Goal: Task Accomplishment & Management: Complete application form

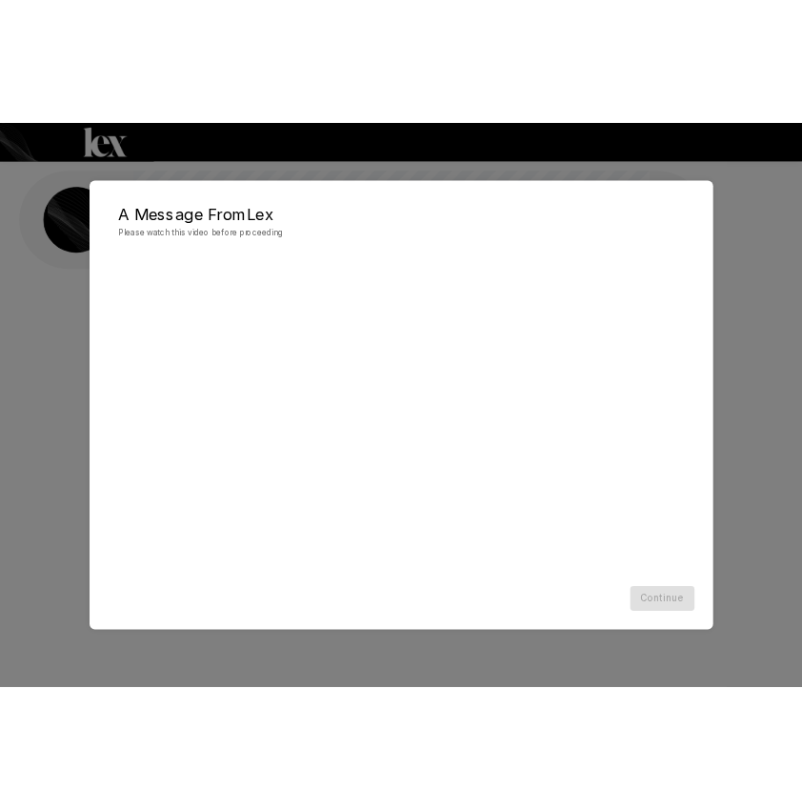
scroll to position [1, 0]
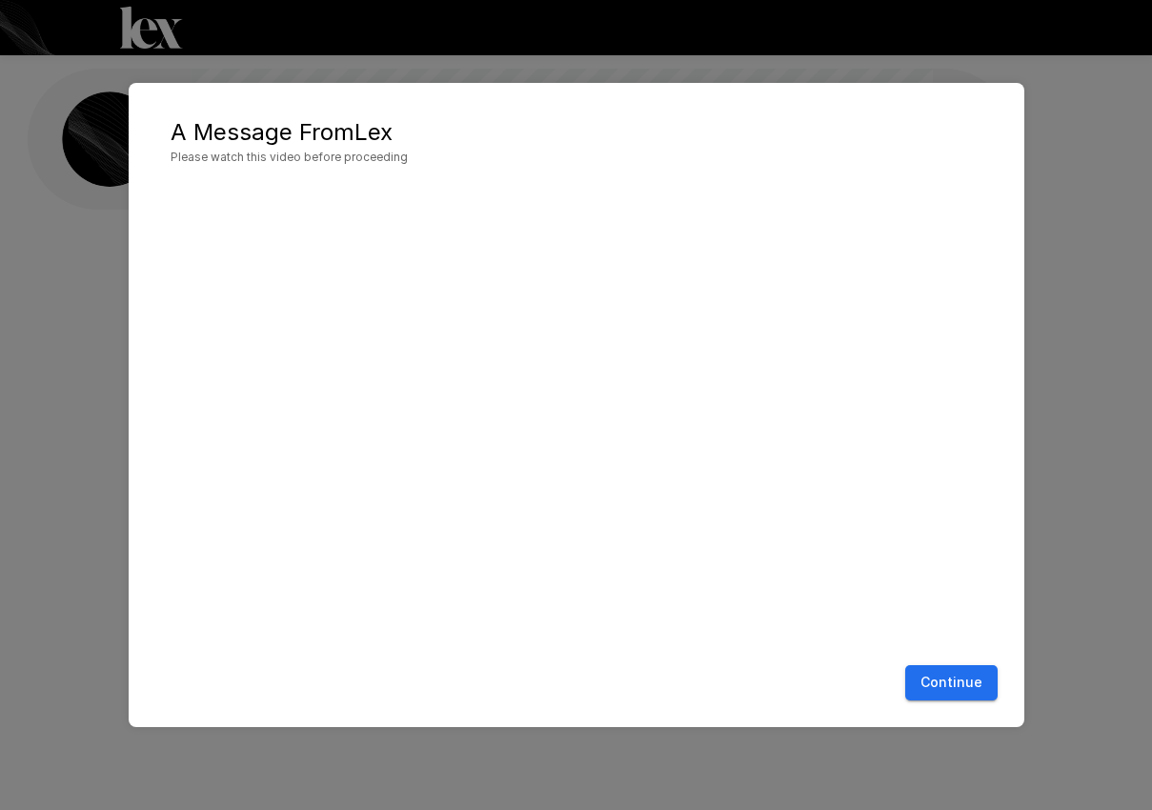
click at [948, 689] on button "Continue" at bounding box center [951, 682] width 92 height 35
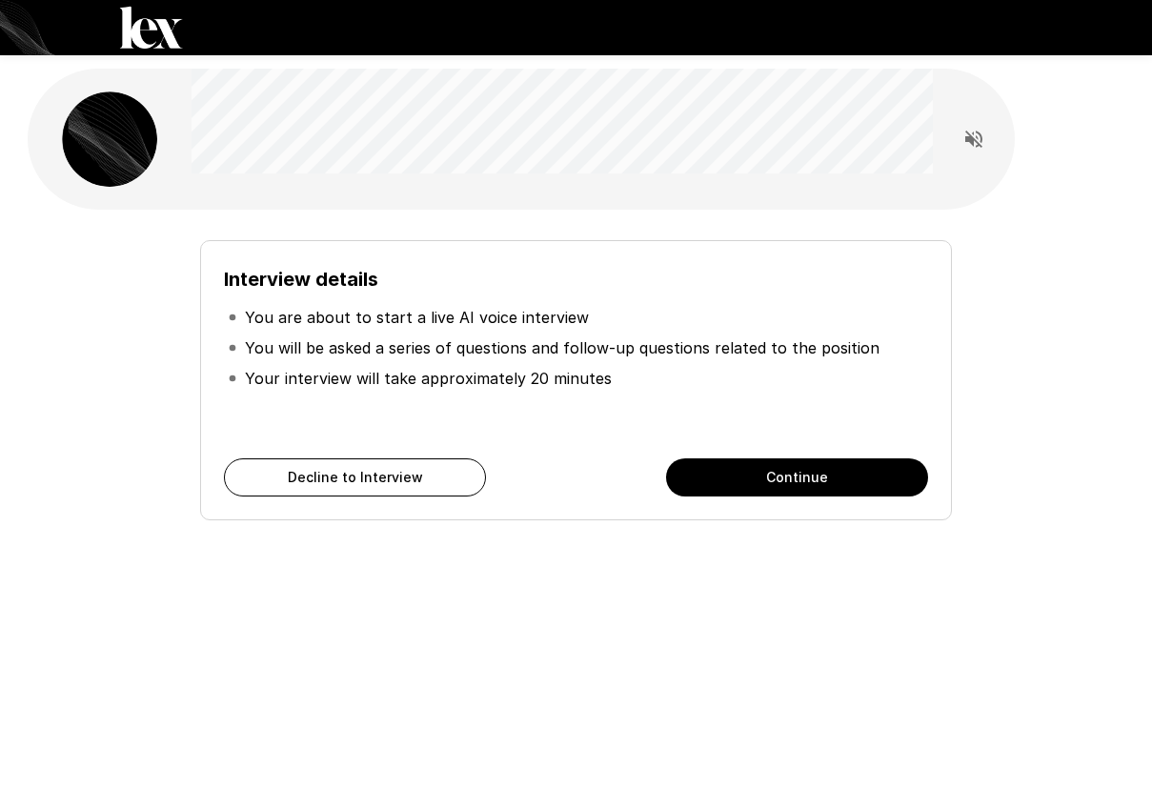
click at [730, 485] on button "Continue" at bounding box center [797, 477] width 262 height 38
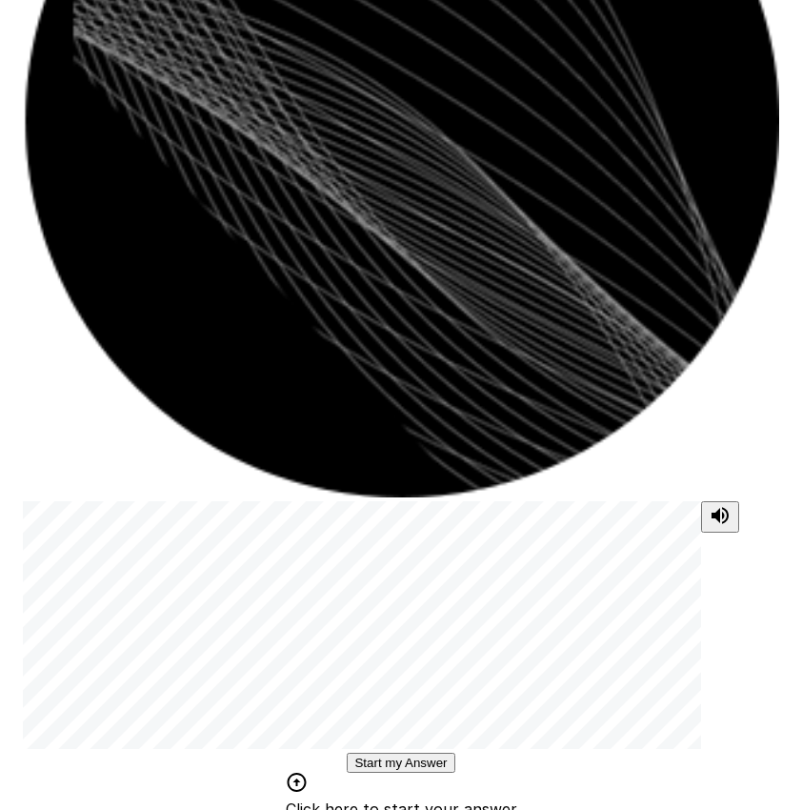
scroll to position [330, 0]
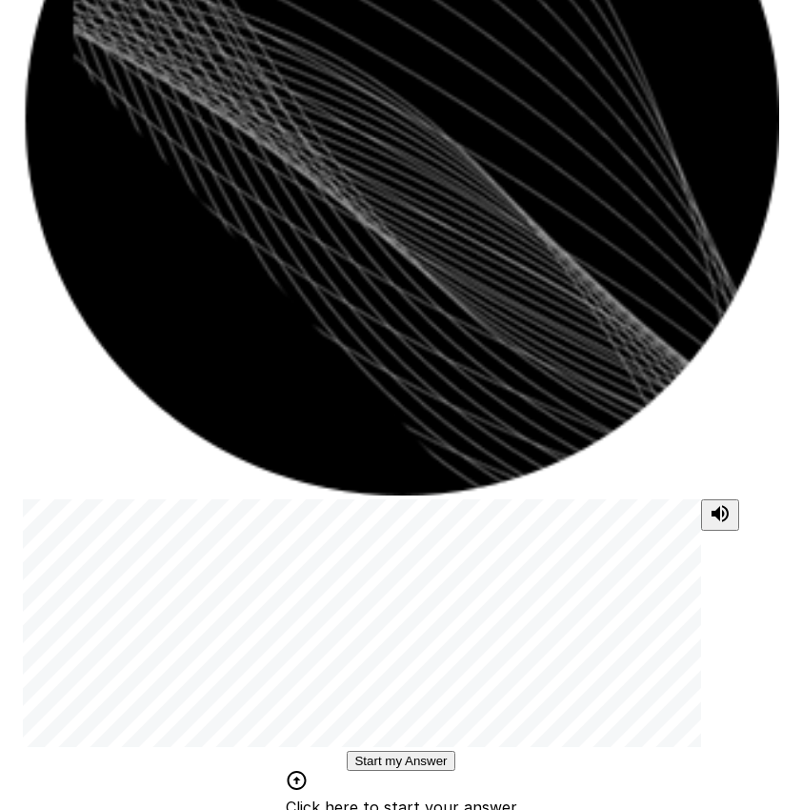
click at [441, 751] on button "Start my Answer" at bounding box center [401, 761] width 108 height 20
click at [434, 808] on button "Stop & Submit" at bounding box center [401, 818] width 96 height 20
